Goal: Information Seeking & Learning: Learn about a topic

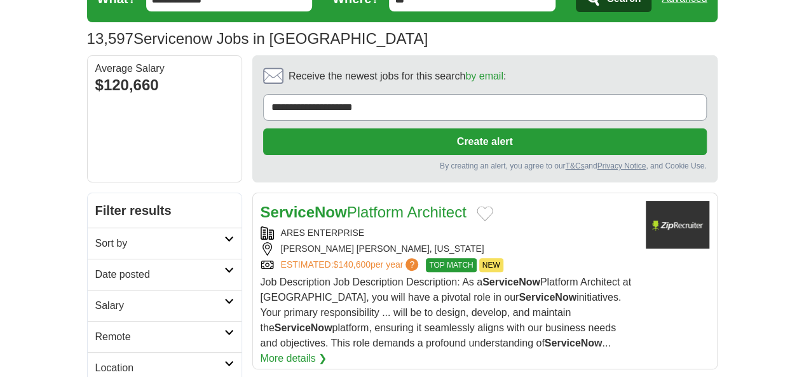
click at [95, 267] on h2 "Date posted" at bounding box center [159, 274] width 129 height 15
click at [95, 333] on link "Last 7 days" at bounding box center [164, 340] width 139 height 15
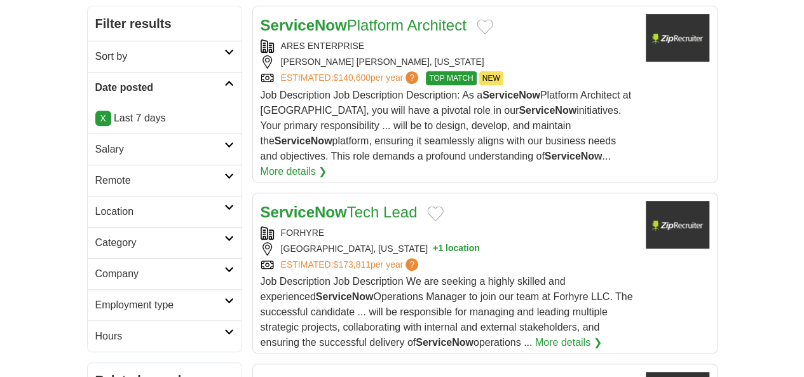
scroll to position [254, 0]
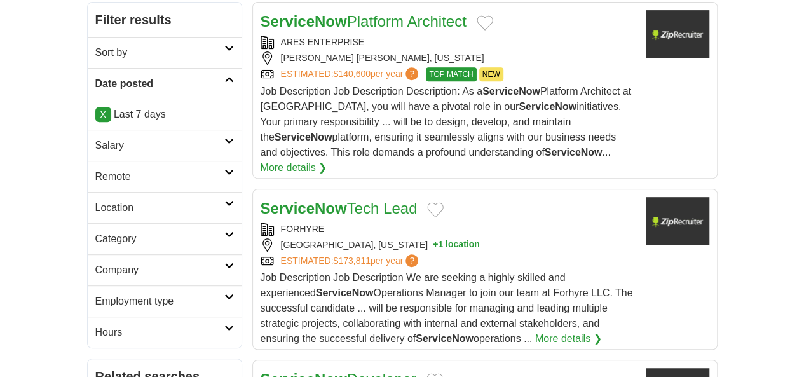
click at [95, 169] on h2 "Remote" at bounding box center [159, 176] width 129 height 15
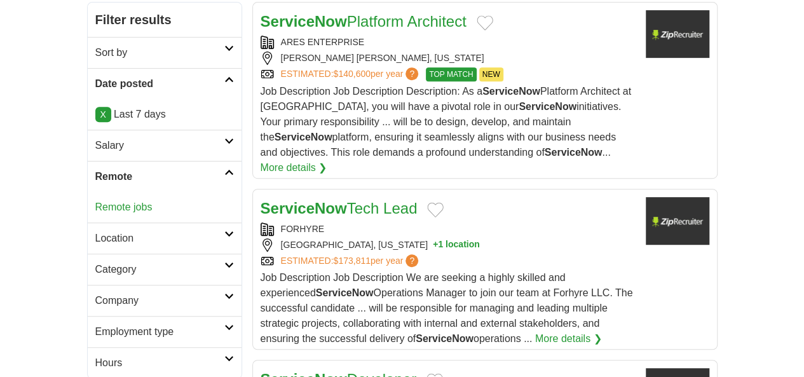
click at [95, 202] on link "Remote jobs" at bounding box center [123, 207] width 57 height 11
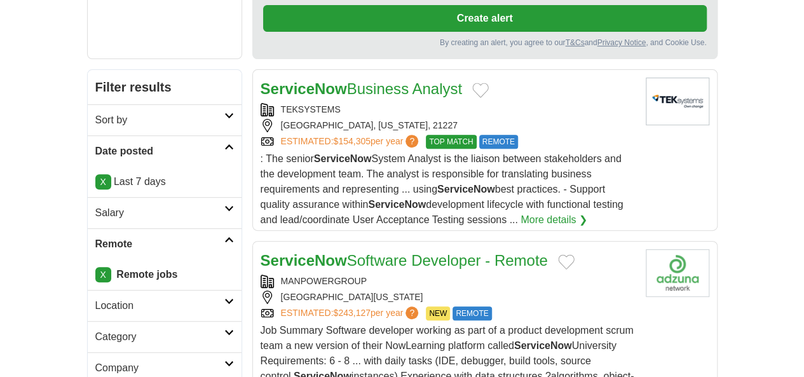
scroll to position [191, 0]
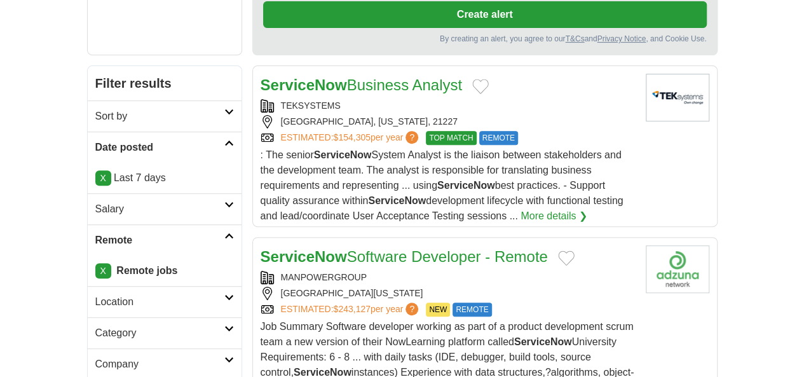
click at [508, 287] on div "SAN FRANCISCO, CALIFORNIA, 94103" at bounding box center [448, 293] width 375 height 13
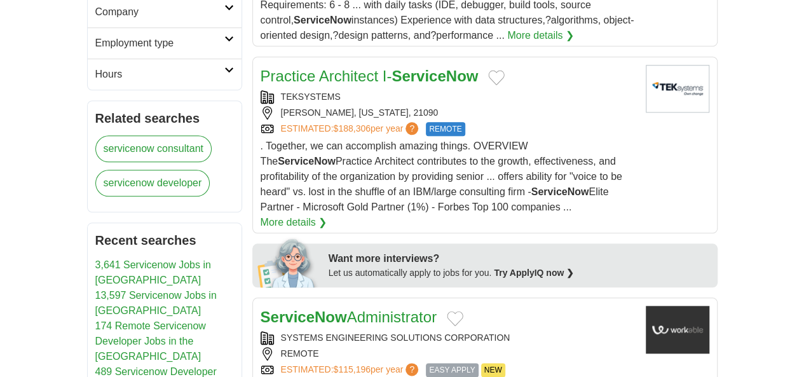
scroll to position [572, 0]
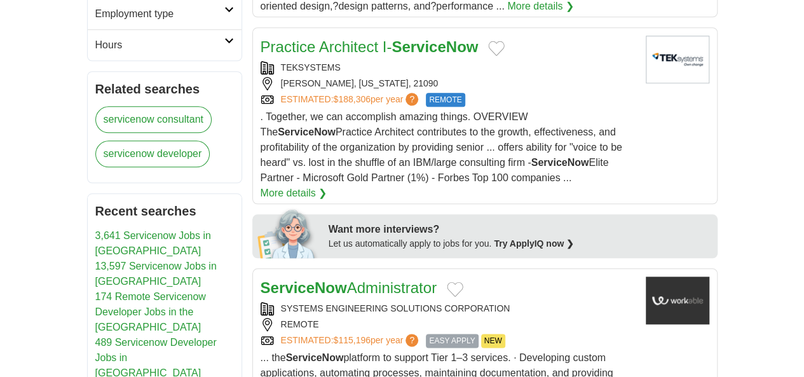
click at [495, 302] on div "SYSTEMS ENGINEERING SOLUTIONS CORPORATION" at bounding box center [448, 308] width 375 height 13
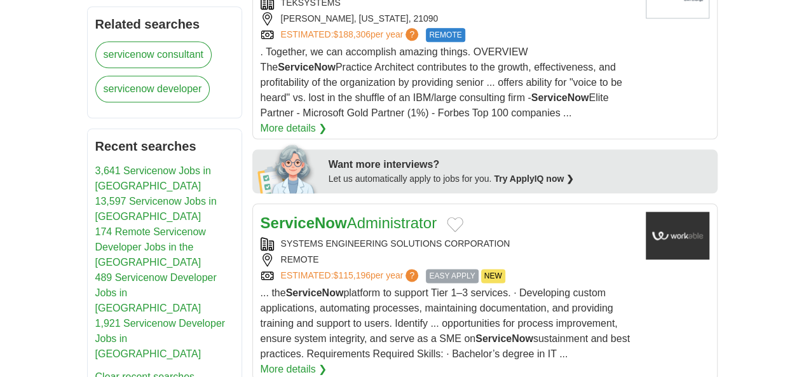
scroll to position [700, 0]
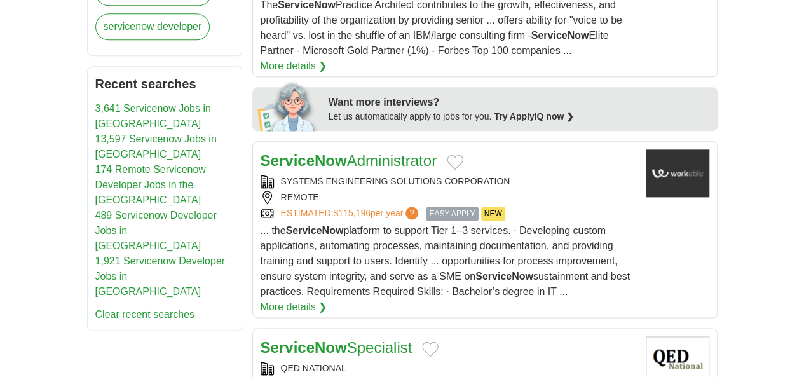
click at [530, 376] on div "USA, NEW YORK" at bounding box center [448, 384] width 375 height 13
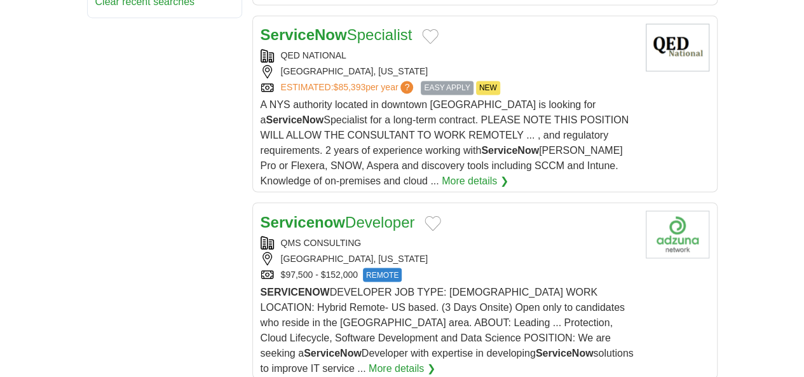
scroll to position [954, 0]
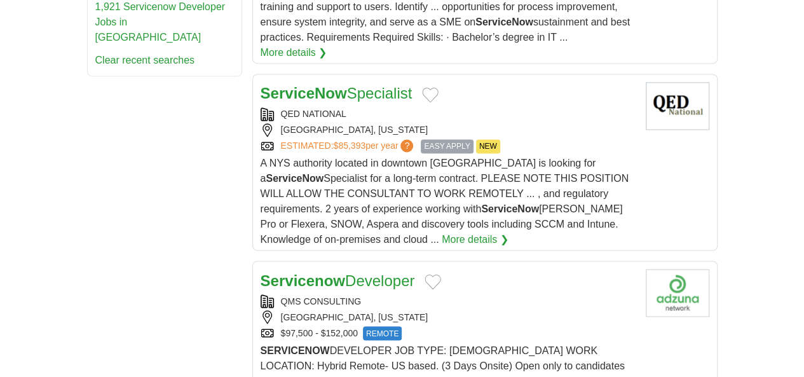
click at [469, 310] on div "ROCKVILLE, MARYLAND" at bounding box center [448, 316] width 375 height 13
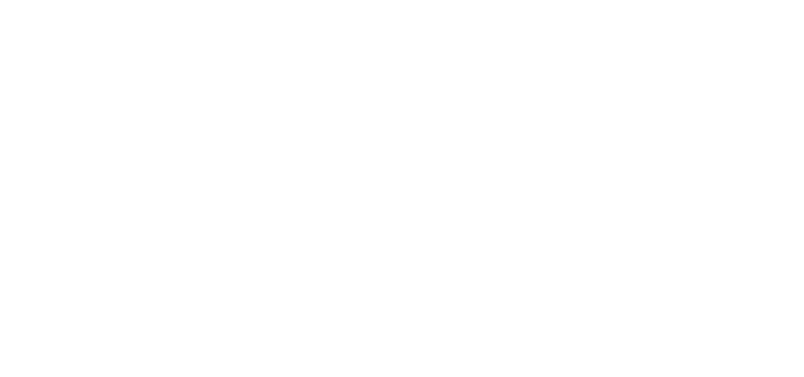
scroll to position [2353, 0]
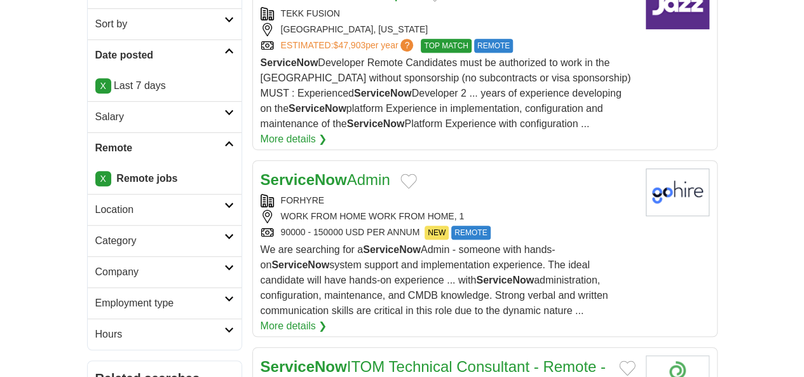
scroll to position [254, 0]
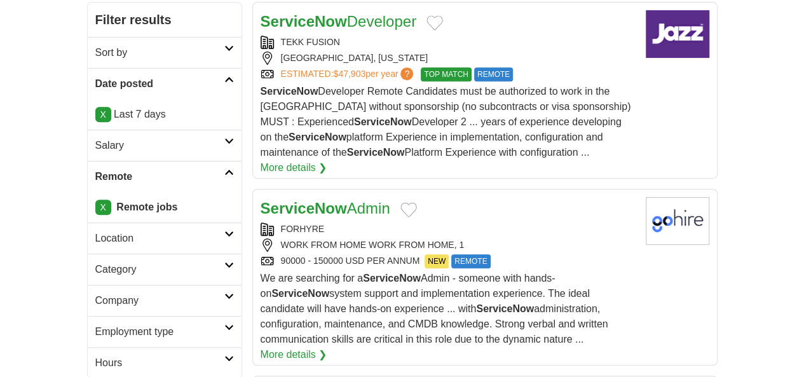
click at [528, 273] on span "We are searching for a ServiceNow Admin - someone with hands-on ServiceNow syst…" at bounding box center [435, 309] width 348 height 72
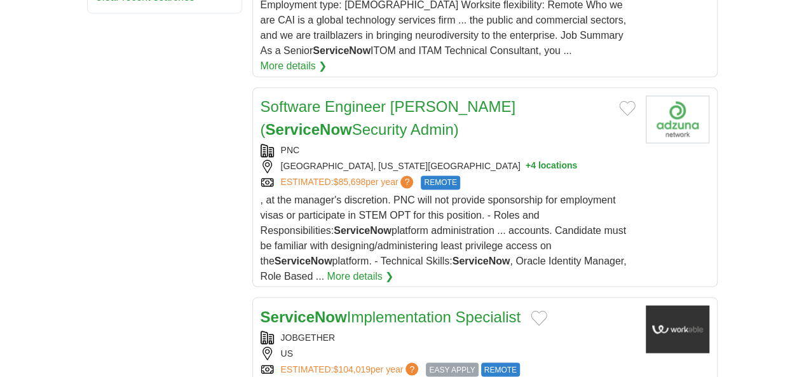
scroll to position [1018, 0]
click at [542, 346] on div "US" at bounding box center [448, 352] width 375 height 13
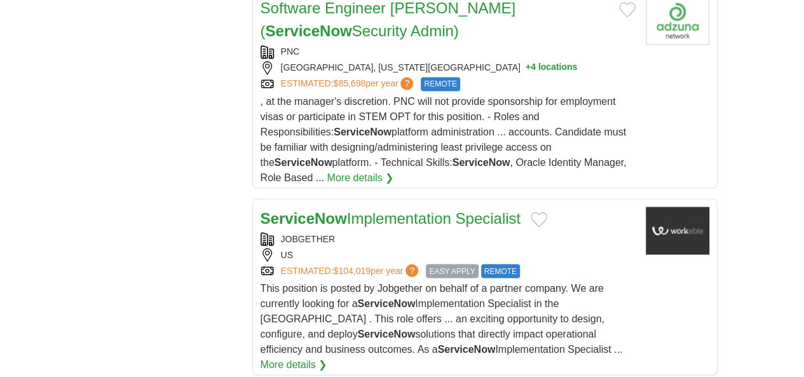
scroll to position [1208, 0]
